Goal: Check status: Check status

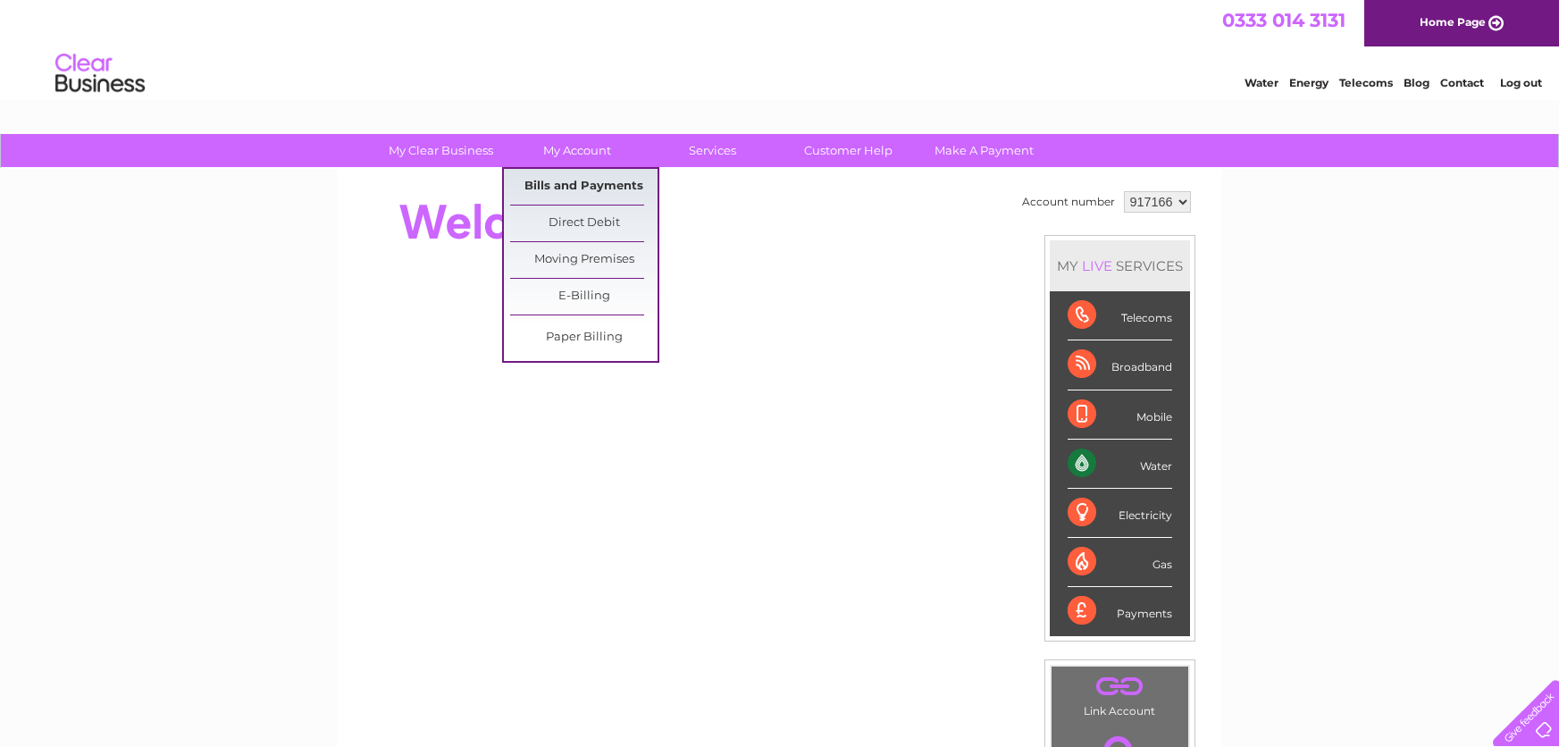
click at [564, 179] on link "Bills and Payments" at bounding box center [583, 187] width 147 height 36
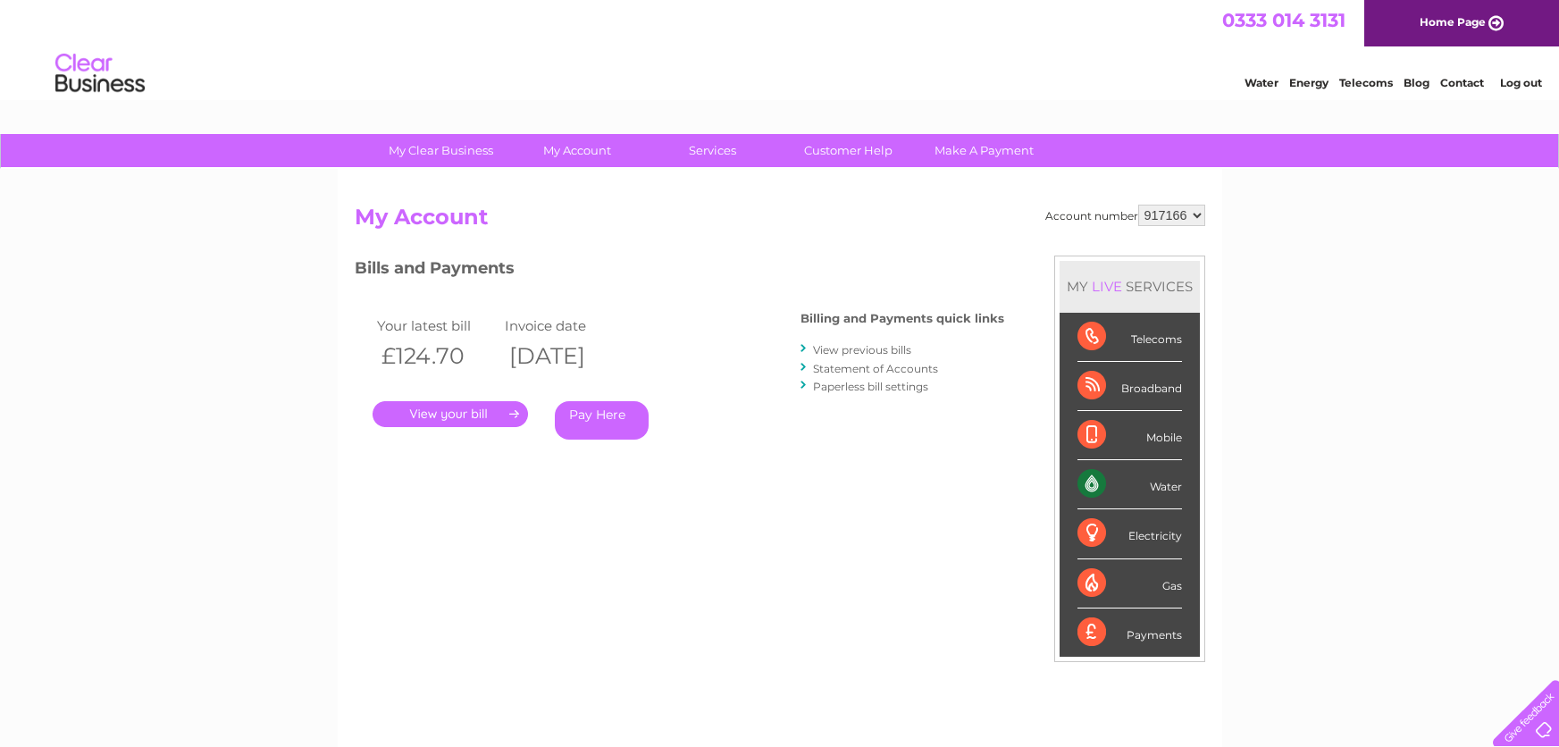
click at [421, 417] on link "." at bounding box center [449, 414] width 155 height 26
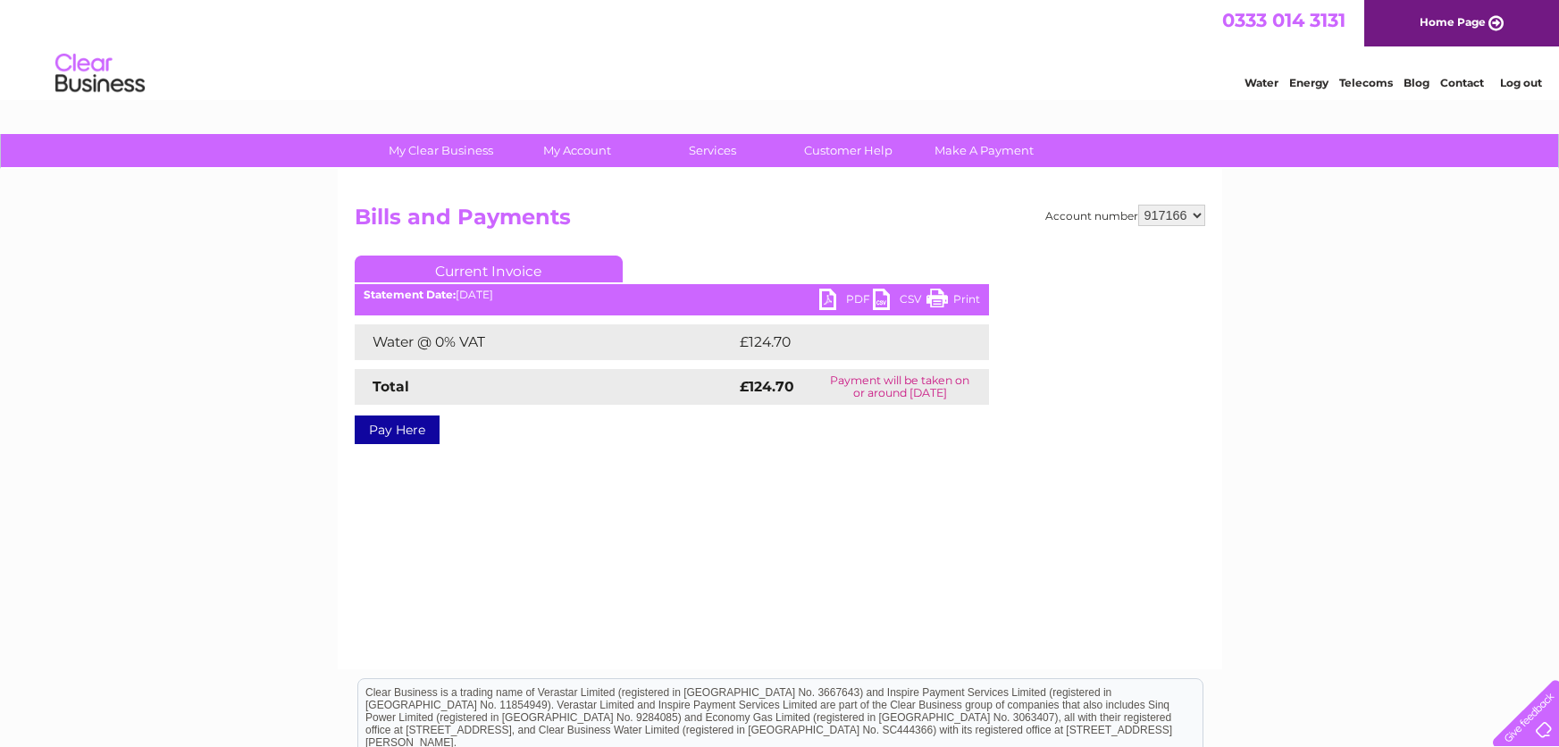
click at [822, 293] on link "PDF" at bounding box center [846, 301] width 54 height 26
